Goal: Use online tool/utility: Utilize a website feature to perform a specific function

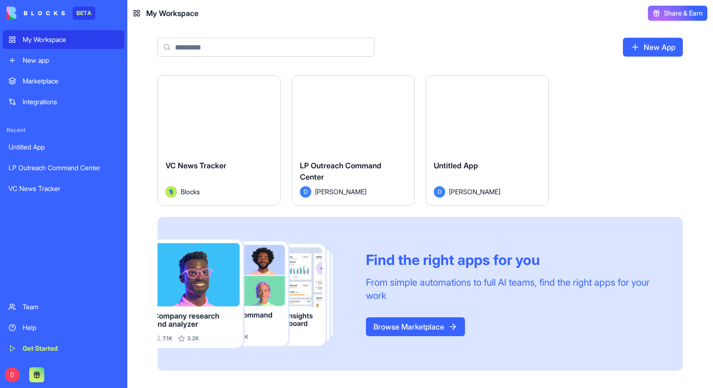
click at [360, 120] on button "Launch" at bounding box center [353, 114] width 71 height 19
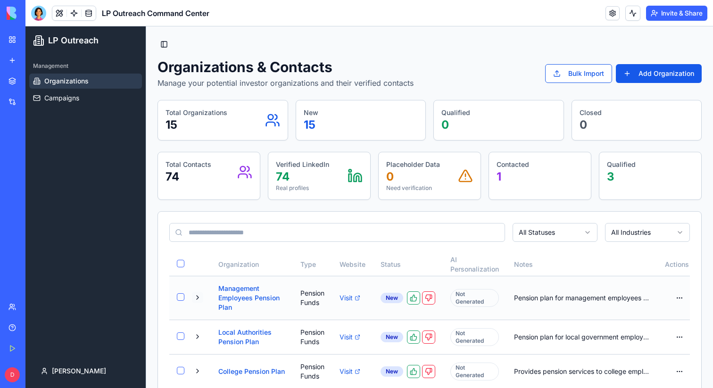
click at [203, 298] on button at bounding box center [197, 297] width 11 height 11
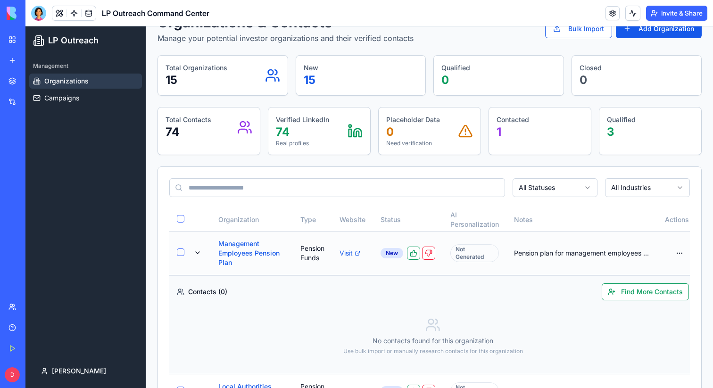
scroll to position [50, 0]
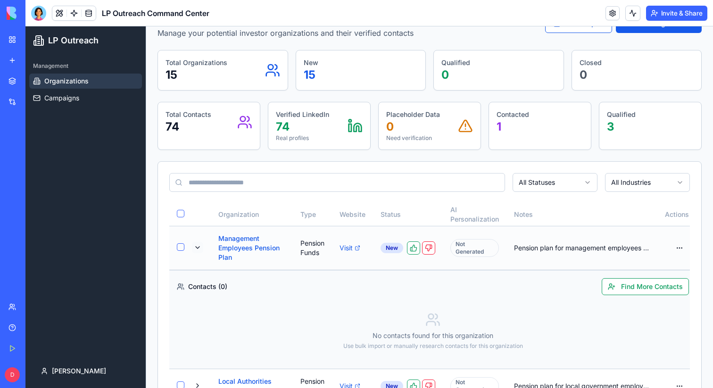
click at [203, 247] on button at bounding box center [197, 247] width 11 height 11
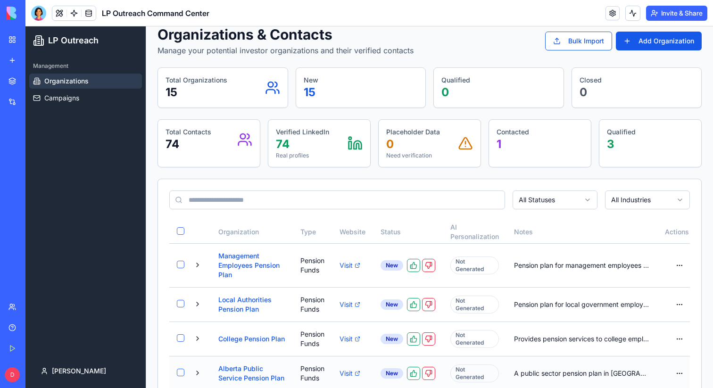
scroll to position [0, 0]
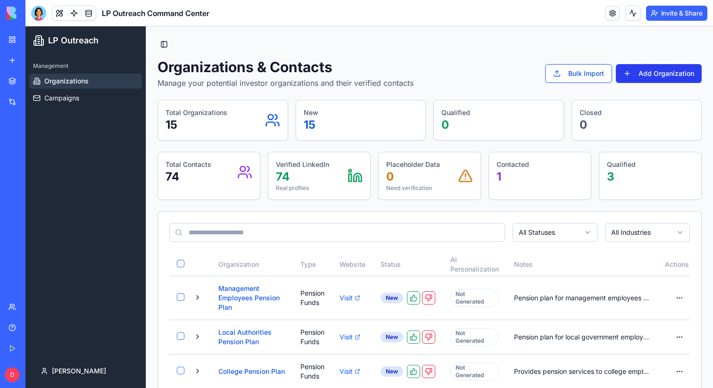
click at [646, 73] on button "Add Organization" at bounding box center [659, 73] width 86 height 19
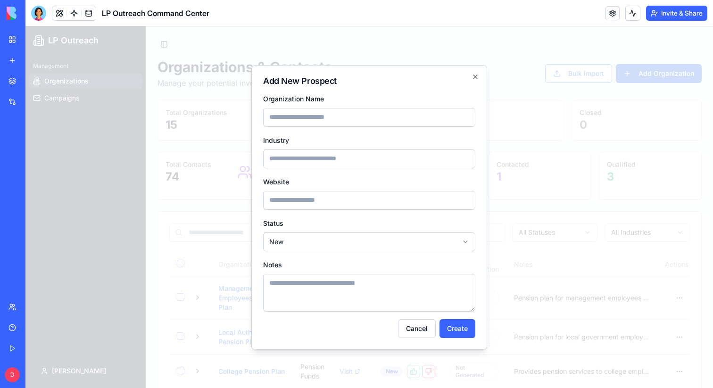
click at [526, 105] on div at bounding box center [368, 207] width 687 height 362
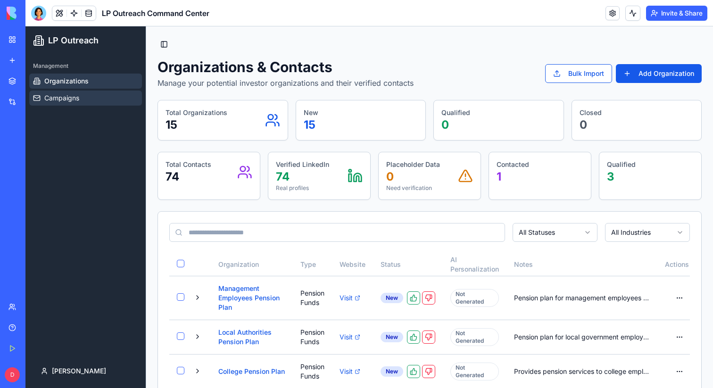
click at [84, 100] on link "Campaigns" at bounding box center [85, 98] width 113 height 15
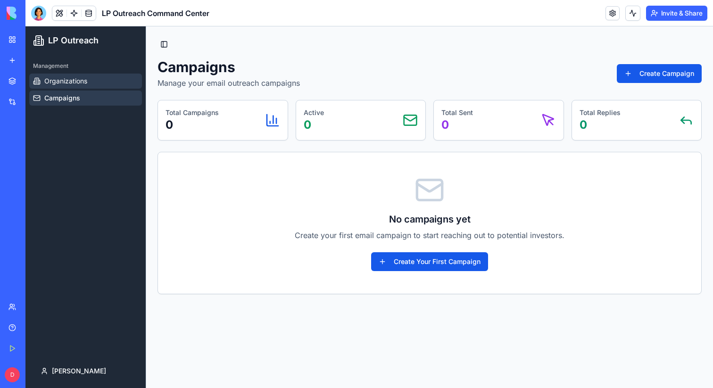
click at [78, 85] on span "Organizations" at bounding box center [65, 80] width 43 height 9
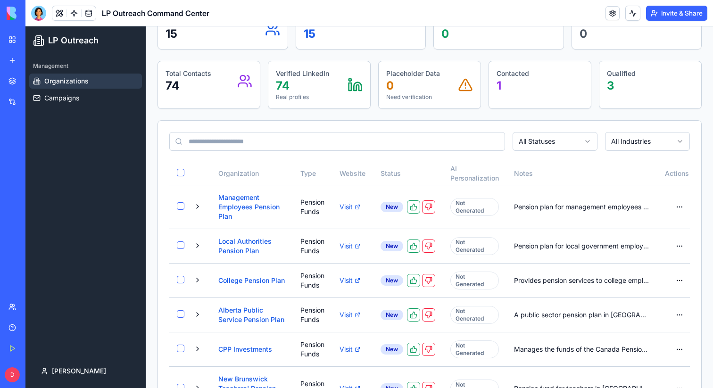
scroll to position [94, 0]
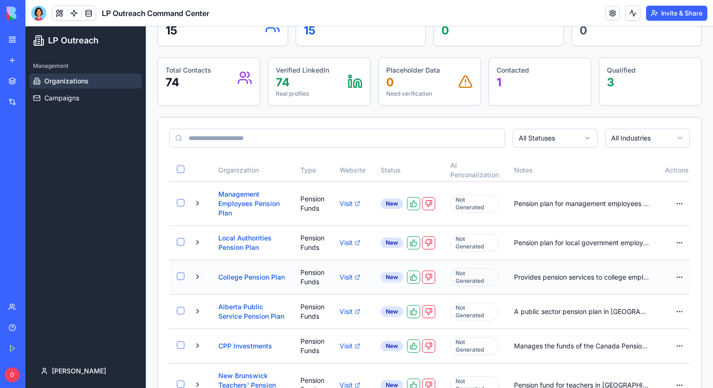
click at [203, 282] on button at bounding box center [197, 276] width 11 height 11
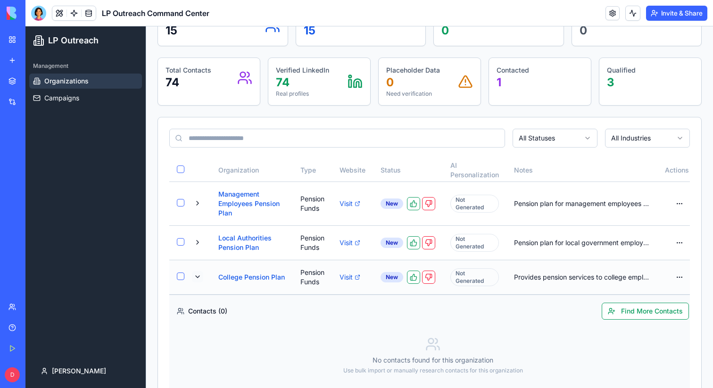
click at [203, 282] on button at bounding box center [197, 276] width 11 height 11
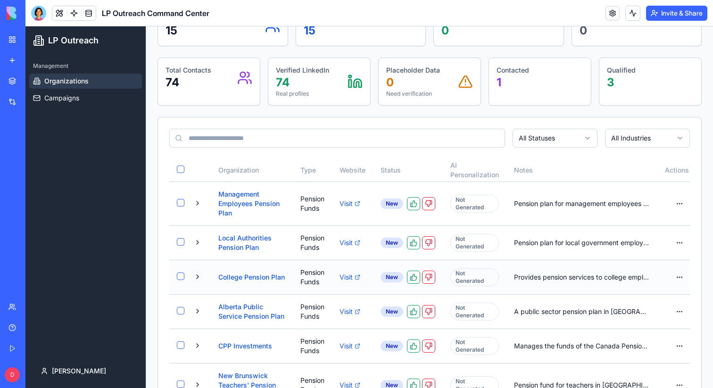
scroll to position [103, 0]
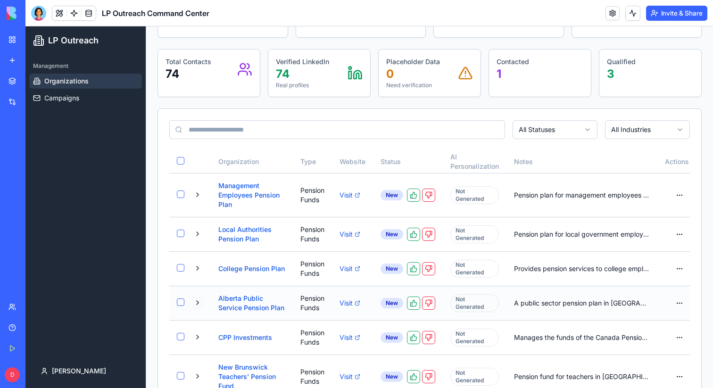
click at [203, 308] on button at bounding box center [197, 302] width 11 height 11
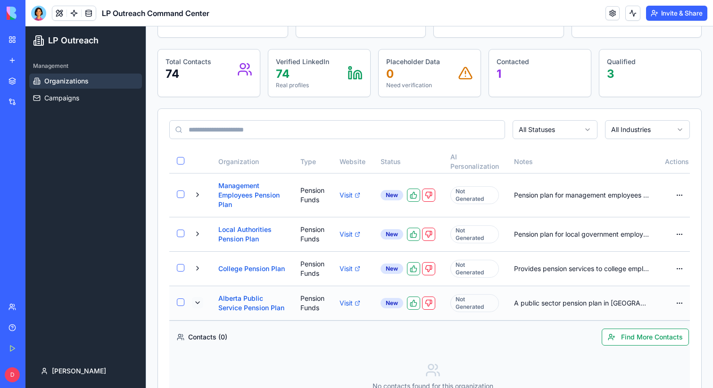
click at [203, 308] on button at bounding box center [197, 302] width 11 height 11
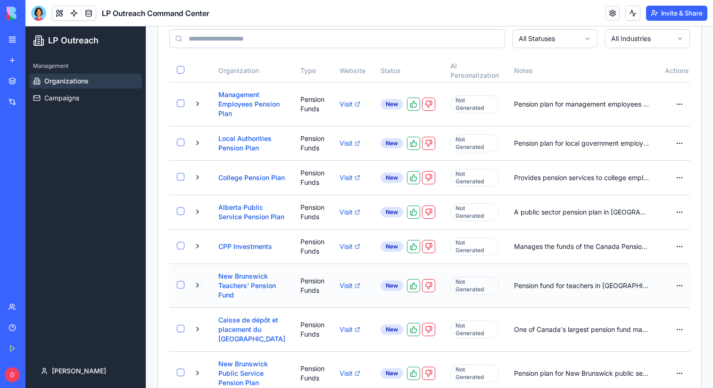
scroll to position [0, 0]
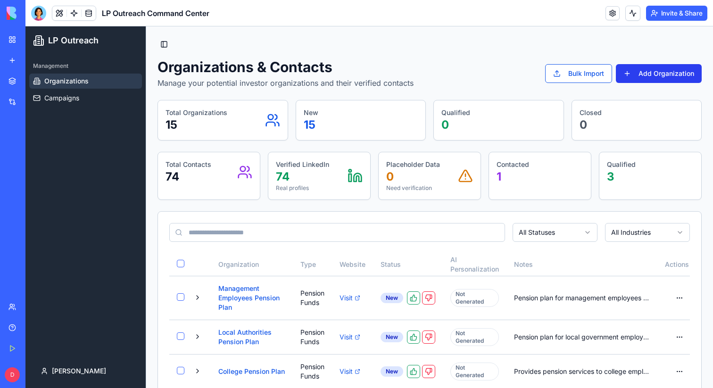
click at [650, 74] on button "Add Organization" at bounding box center [659, 73] width 86 height 19
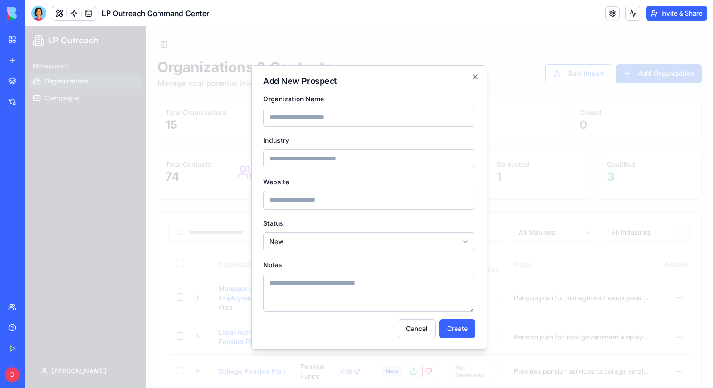
click at [639, 96] on div at bounding box center [368, 207] width 687 height 362
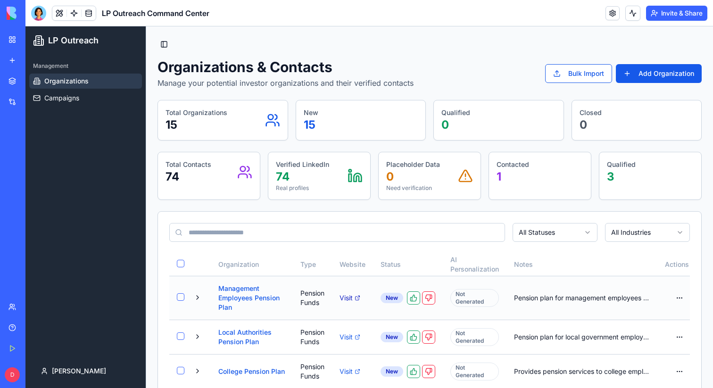
click at [341, 297] on link "Visit" at bounding box center [352, 297] width 26 height 9
click at [201, 297] on button at bounding box center [197, 297] width 11 height 11
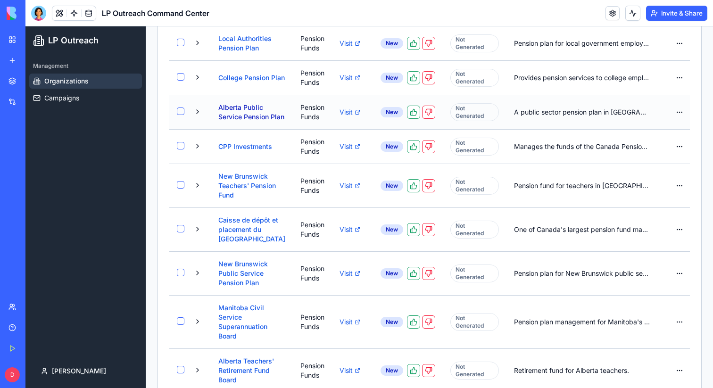
scroll to position [434, 0]
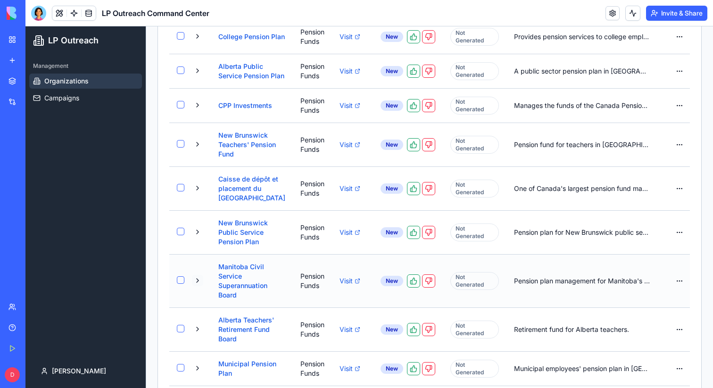
click at [203, 286] on button at bounding box center [197, 280] width 11 height 11
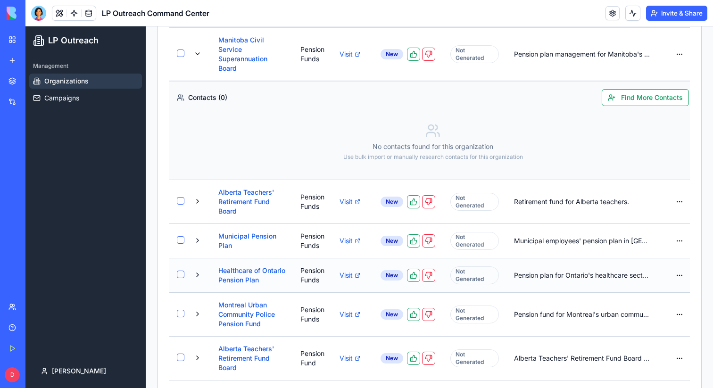
scroll to position [666, 0]
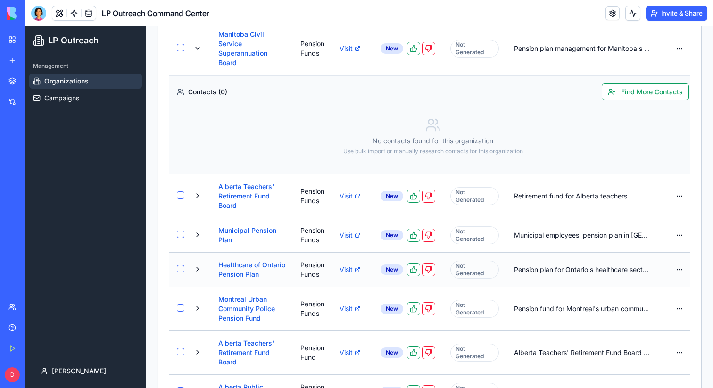
click at [206, 287] on td at bounding box center [197, 269] width 26 height 34
click at [203, 275] on button at bounding box center [197, 269] width 11 height 11
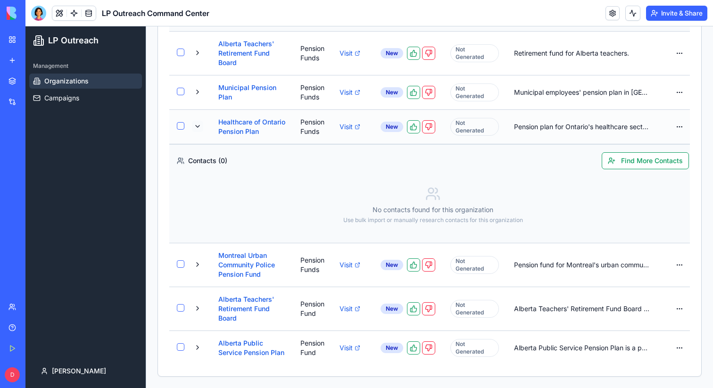
scroll to position [875, 0]
click at [203, 344] on button at bounding box center [197, 347] width 11 height 11
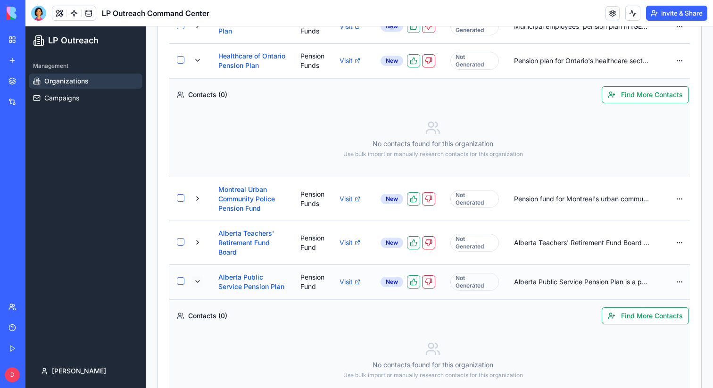
scroll to position [974, 0]
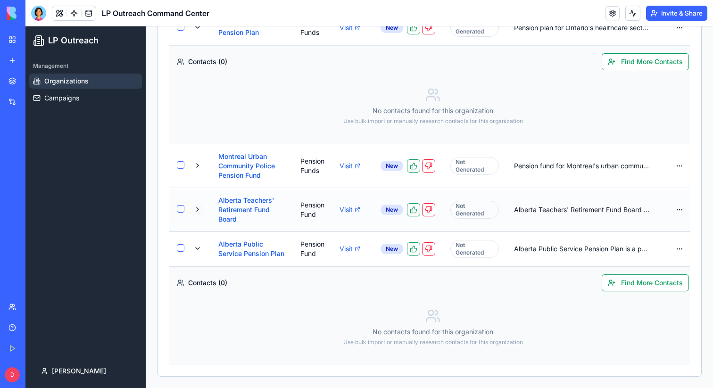
click at [203, 204] on button at bounding box center [197, 209] width 11 height 11
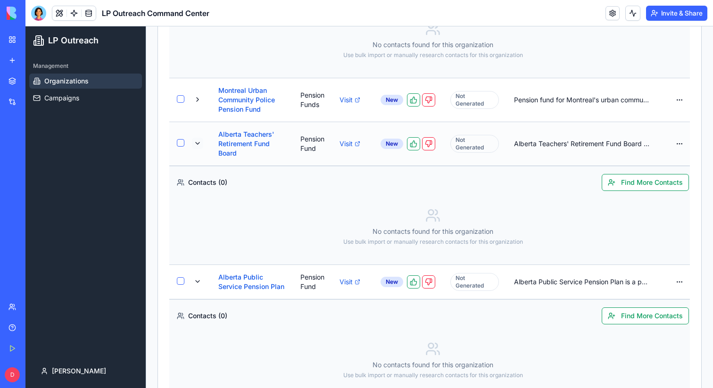
click at [203, 149] on button at bounding box center [197, 143] width 11 height 11
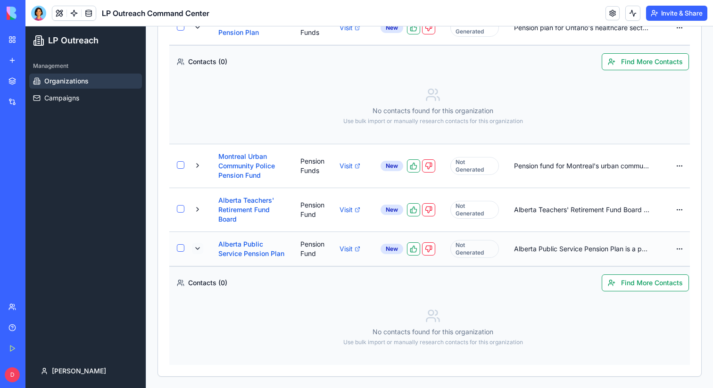
click at [202, 246] on button at bounding box center [197, 248] width 11 height 11
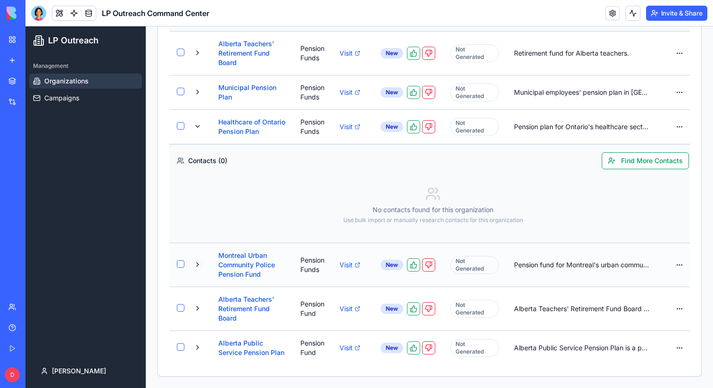
click at [202, 259] on button at bounding box center [197, 264] width 11 height 11
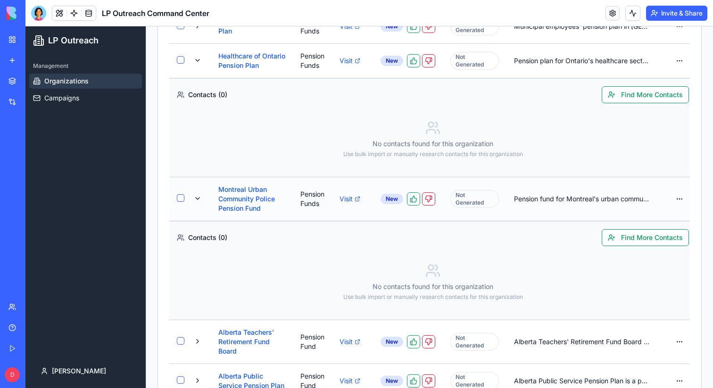
click at [202, 204] on button at bounding box center [197, 198] width 11 height 11
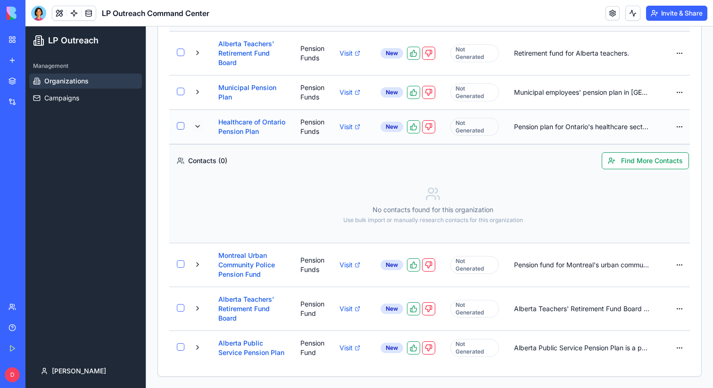
click at [203, 132] on button at bounding box center [197, 126] width 11 height 11
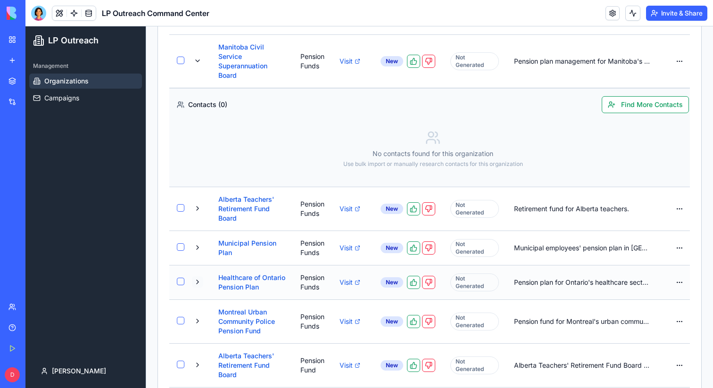
scroll to position [546, 0]
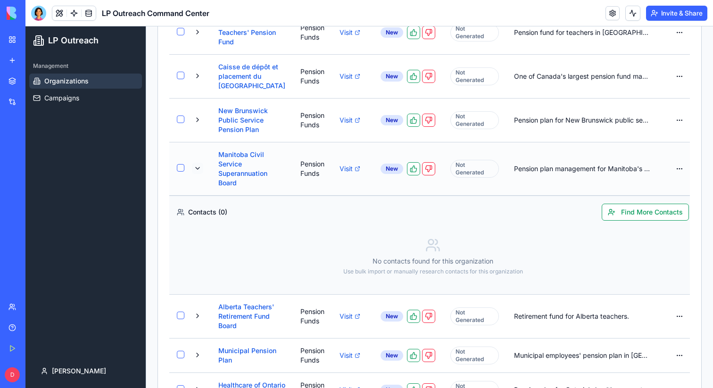
click at [203, 174] on button at bounding box center [197, 168] width 11 height 11
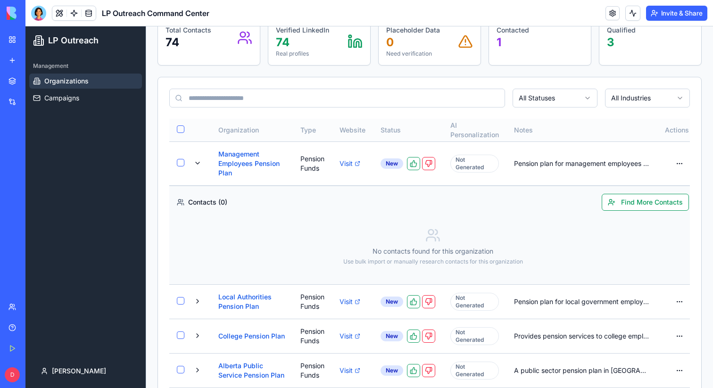
scroll to position [133, 0]
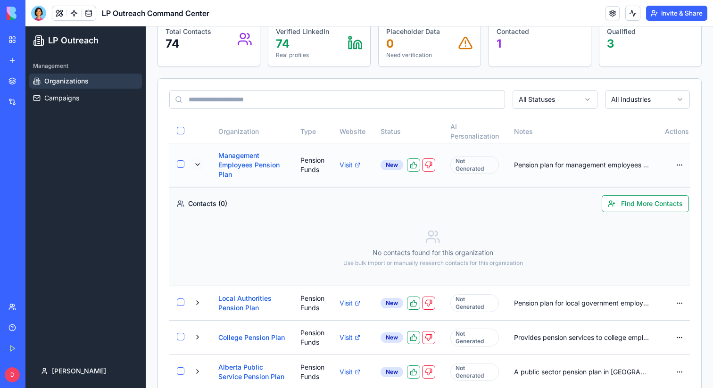
click at [203, 168] on button at bounding box center [197, 164] width 11 height 11
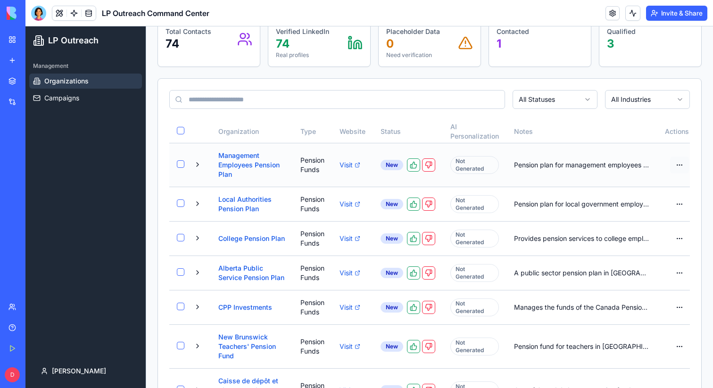
click at [672, 167] on html "LP Outreach Management Organizations Campaigns [PERSON_NAME] Toggle Sidebar Org…" at bounding box center [368, 329] width 687 height 873
click at [639, 137] on html "LP Outreach Management Organizations Campaigns [PERSON_NAME] Toggle Sidebar Org…" at bounding box center [368, 329] width 687 height 873
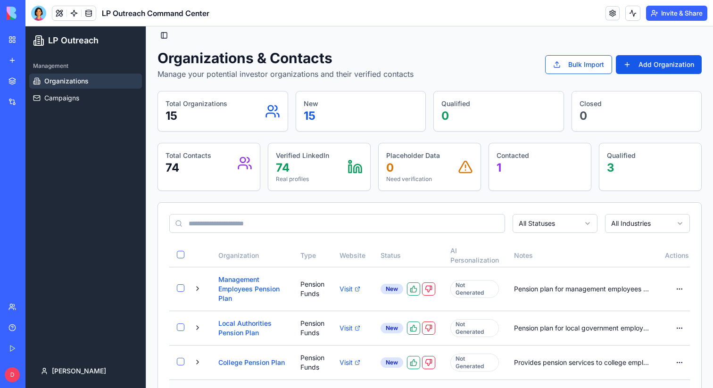
scroll to position [0, 0]
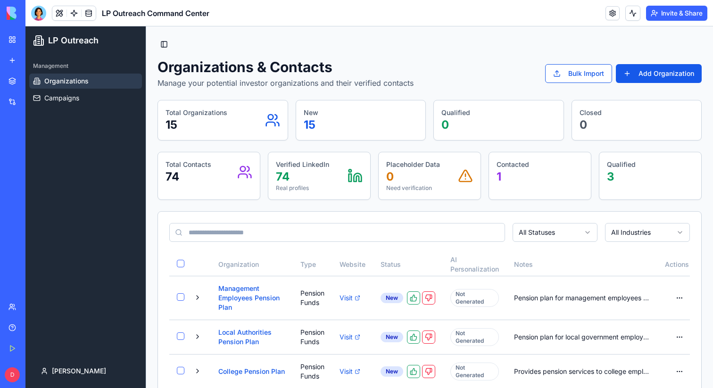
click at [74, 12] on link at bounding box center [74, 13] width 14 height 14
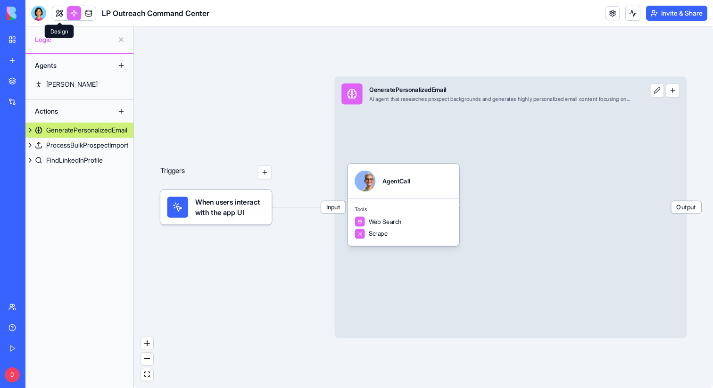
click at [56, 13] on link at bounding box center [59, 13] width 14 height 14
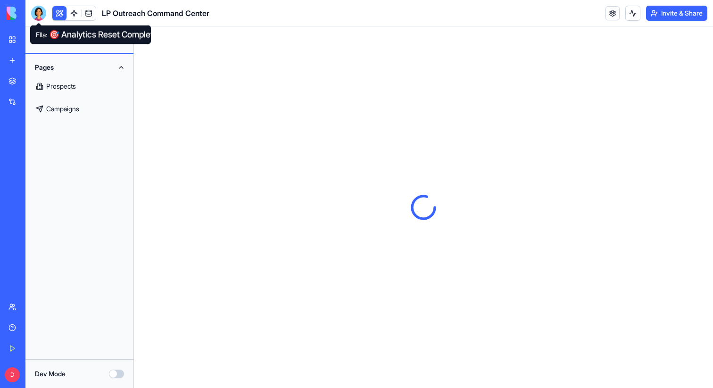
click at [40, 13] on div at bounding box center [38, 13] width 15 height 15
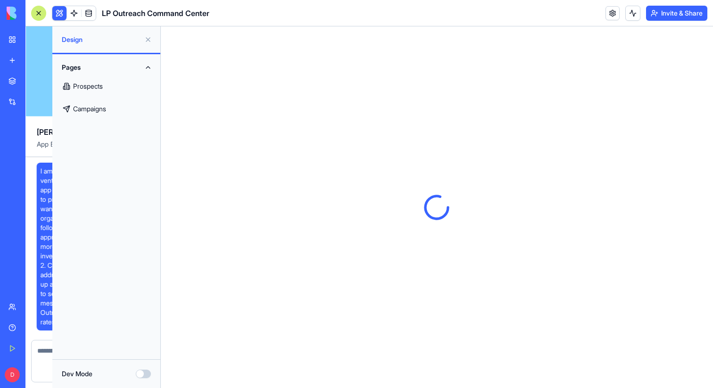
scroll to position [15257, 0]
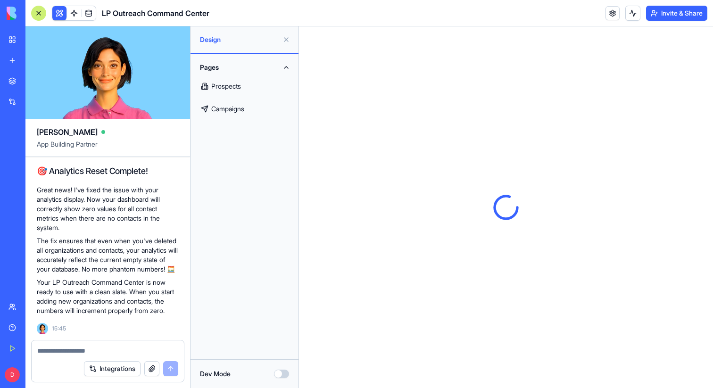
click at [83, 350] on textarea at bounding box center [107, 350] width 141 height 9
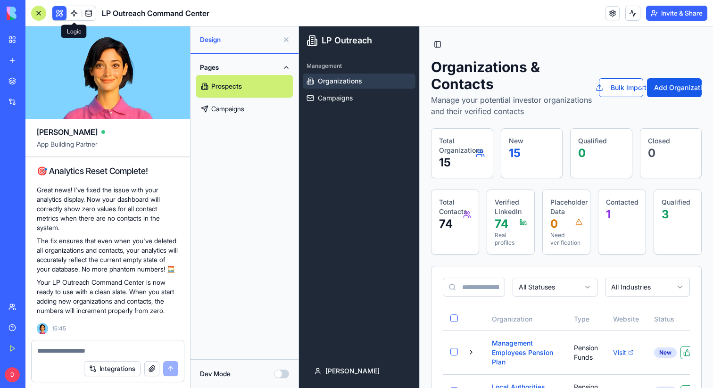
click at [73, 16] on link at bounding box center [74, 13] width 14 height 14
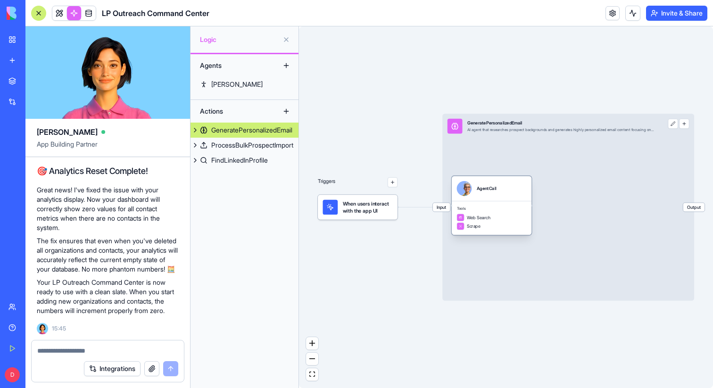
click at [486, 222] on div "Scrape" at bounding box center [492, 226] width 70 height 8
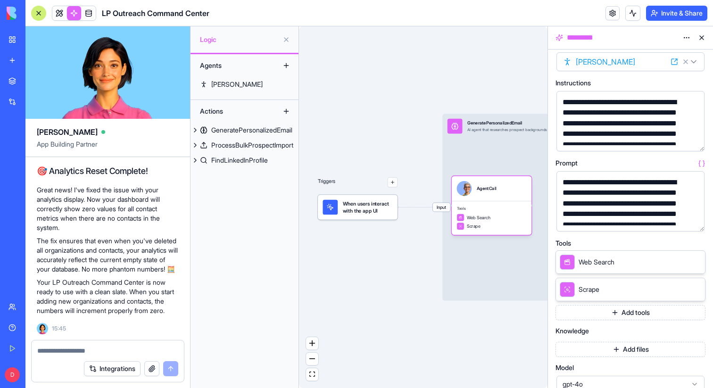
scroll to position [25, 0]
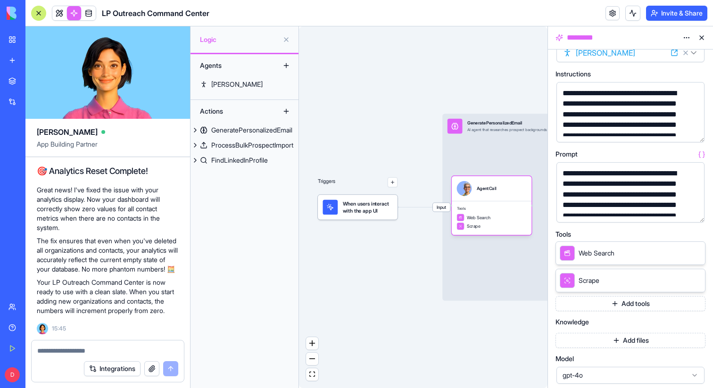
click at [626, 304] on button "Add tools" at bounding box center [630, 303] width 150 height 15
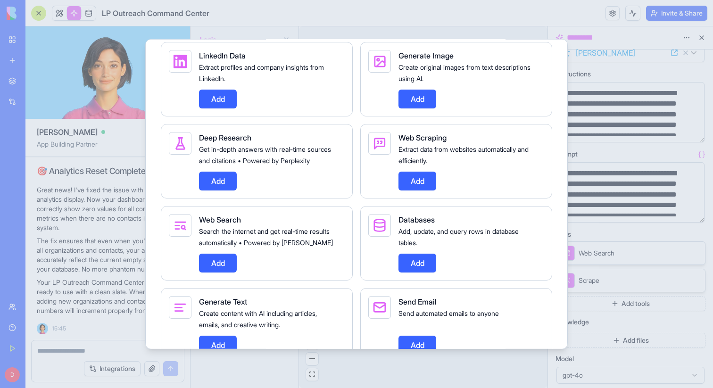
scroll to position [630, 0]
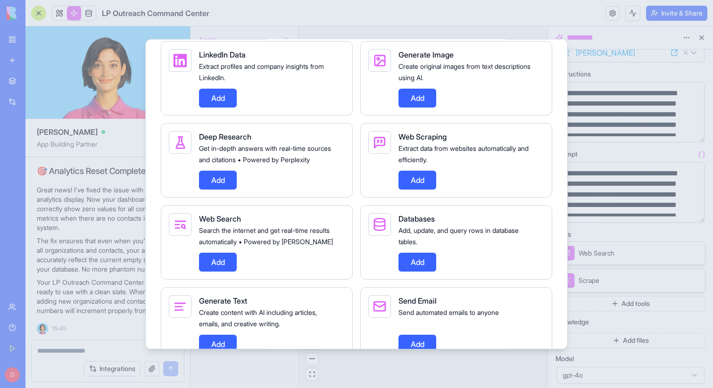
click at [618, 224] on div at bounding box center [356, 194] width 713 height 388
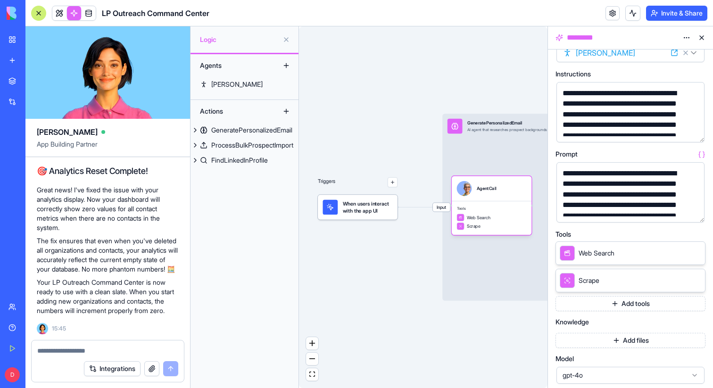
click at [642, 306] on button "Add tools" at bounding box center [630, 303] width 150 height 15
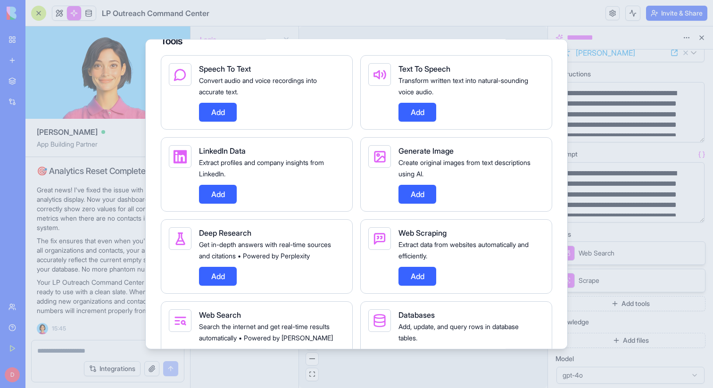
scroll to position [553, 0]
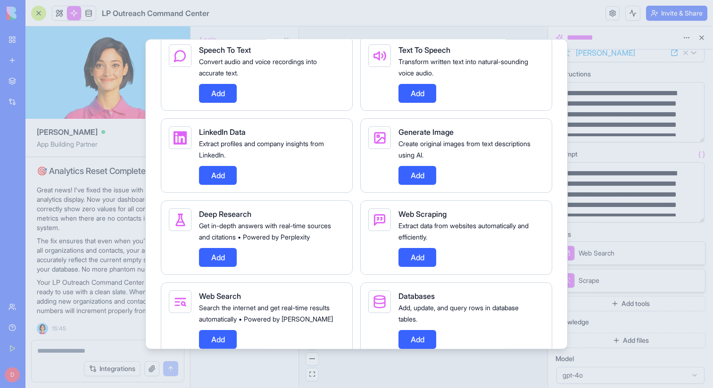
click at [583, 141] on div at bounding box center [356, 194] width 713 height 388
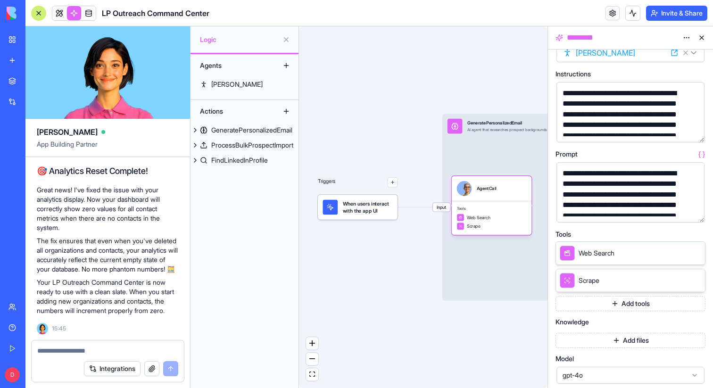
scroll to position [0, 0]
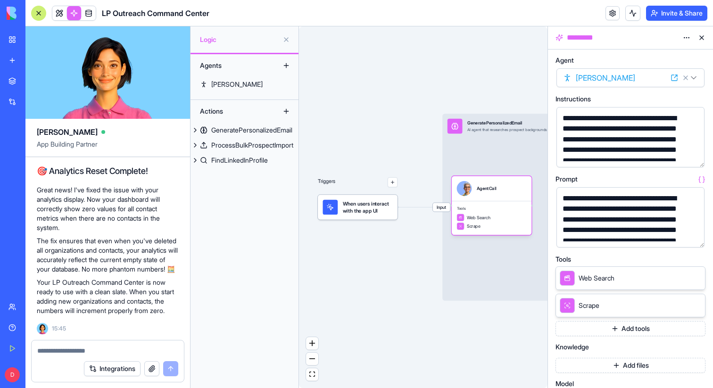
click at [97, 367] on button "Integrations" at bounding box center [112, 368] width 57 height 15
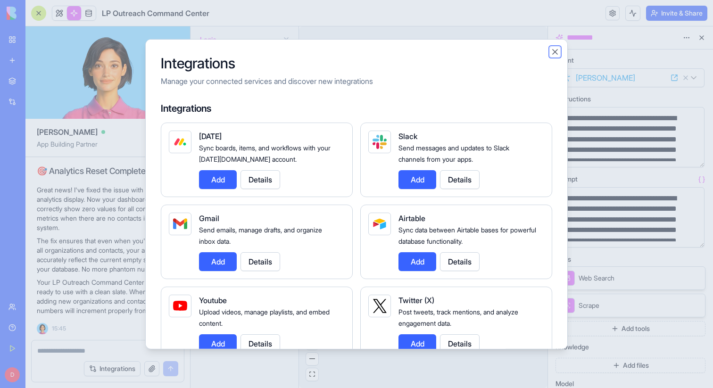
click at [554, 48] on button "Close" at bounding box center [554, 51] width 9 height 9
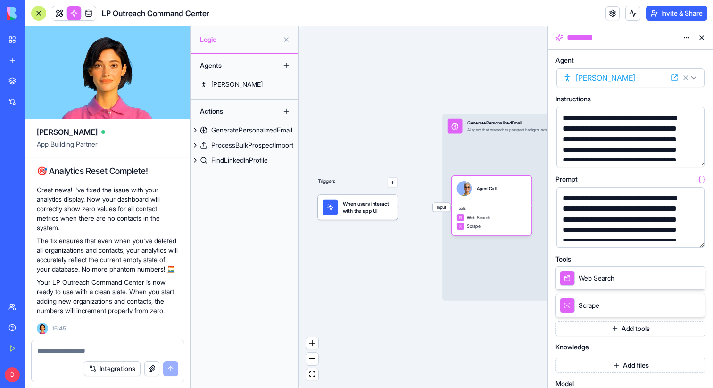
click at [109, 354] on textarea at bounding box center [107, 350] width 141 height 9
click at [110, 368] on button "Integrations" at bounding box center [112, 368] width 57 height 15
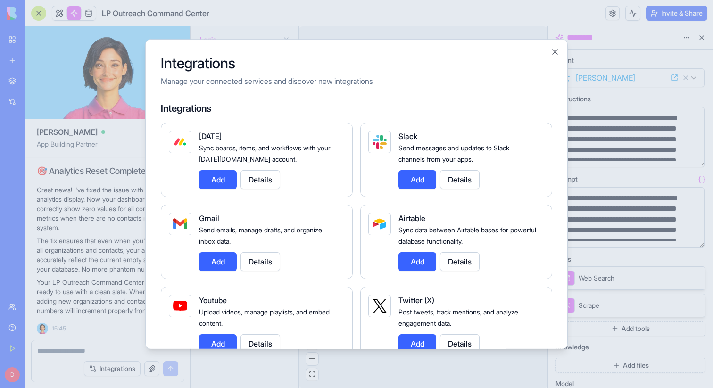
click at [560, 51] on div "Integrations Manage your connected services and discover new integrations Integ…" at bounding box center [356, 194] width 422 height 310
click at [558, 50] on button "Close" at bounding box center [554, 51] width 9 height 9
